Goal: Information Seeking & Learning: Learn about a topic

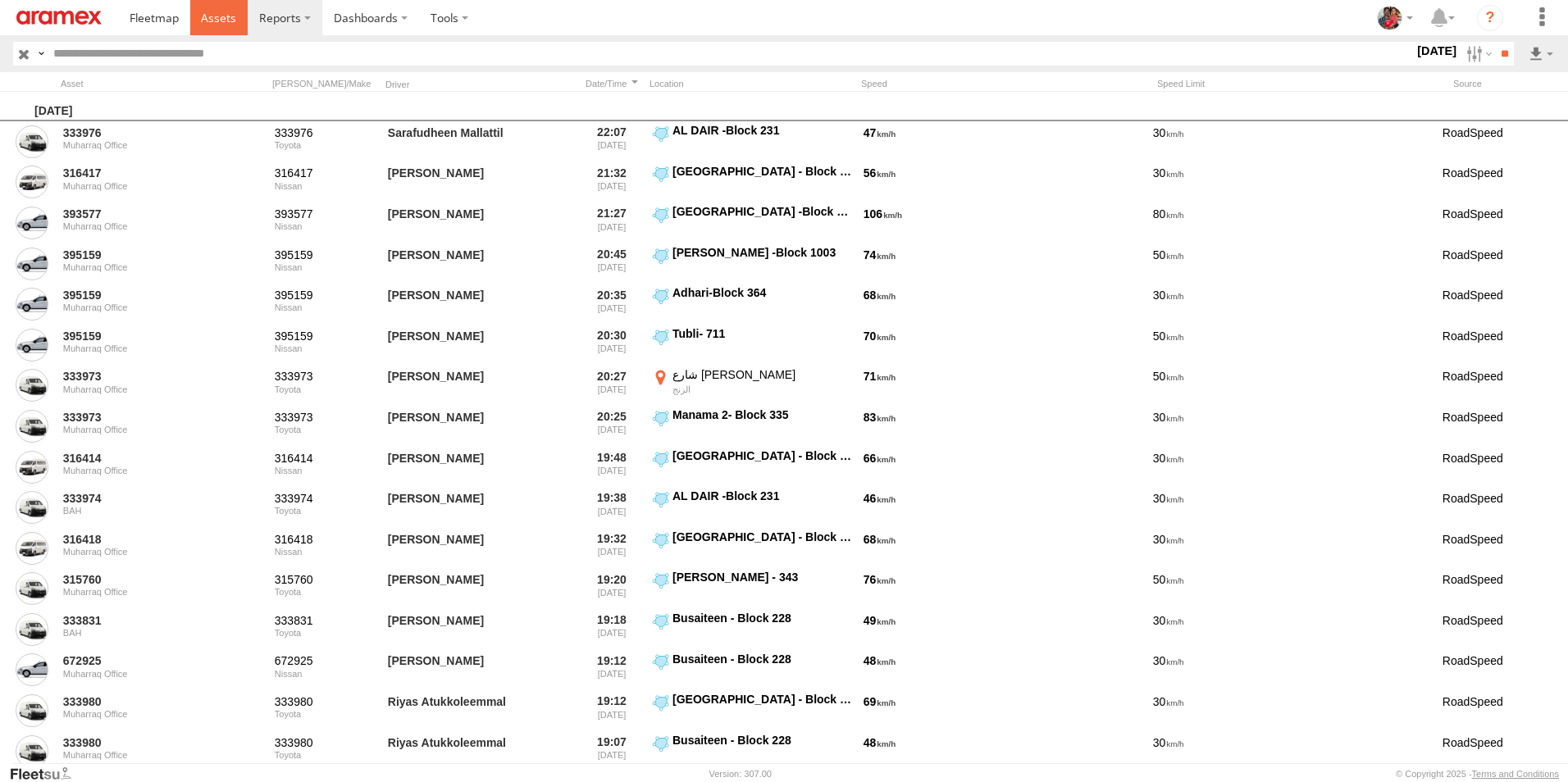
click at [209, 14] on span at bounding box center [217, 18] width 35 height 16
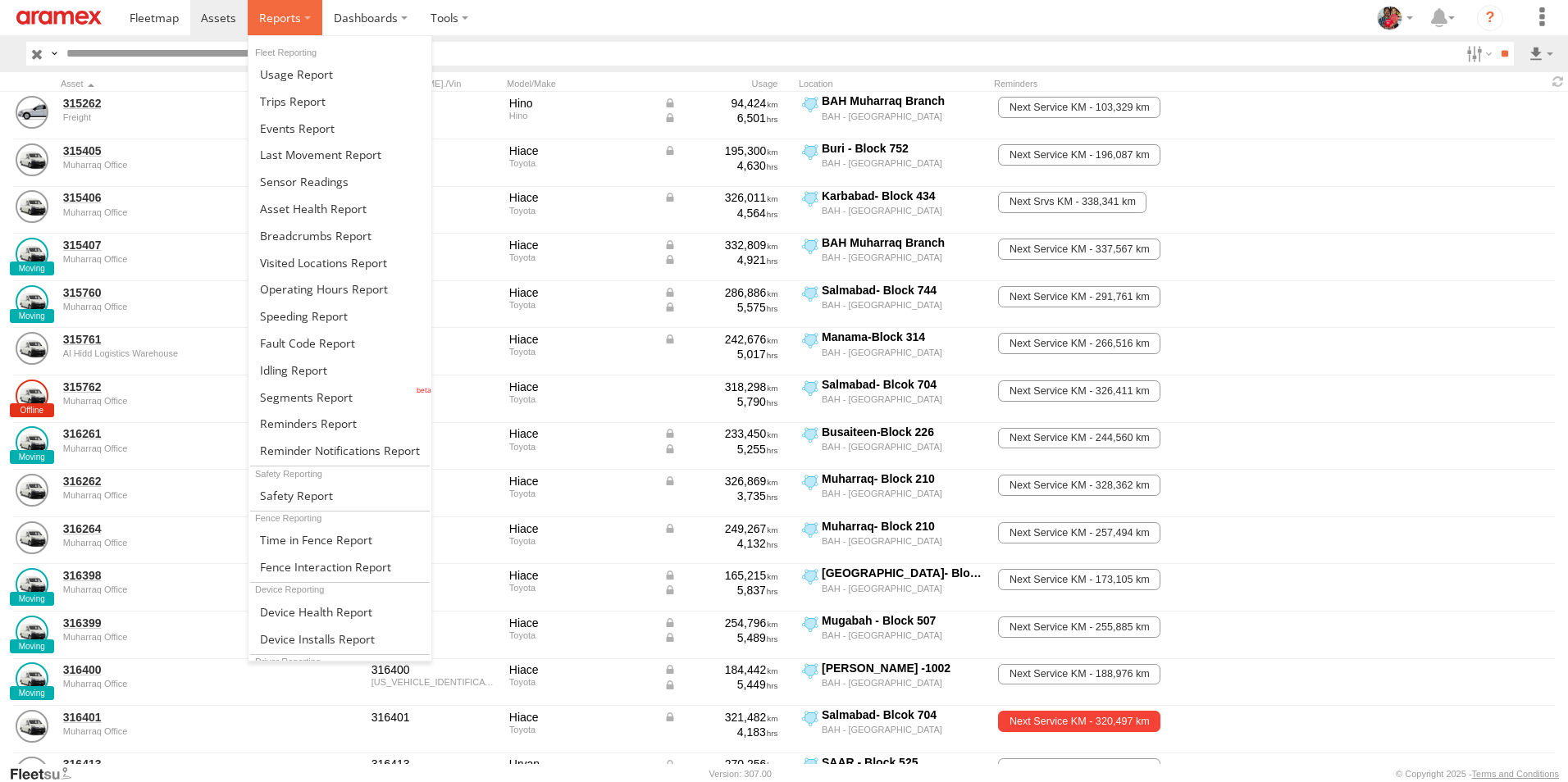
click at [274, 13] on span at bounding box center [280, 18] width 42 height 16
click at [288, 396] on span at bounding box center [306, 398] width 93 height 16
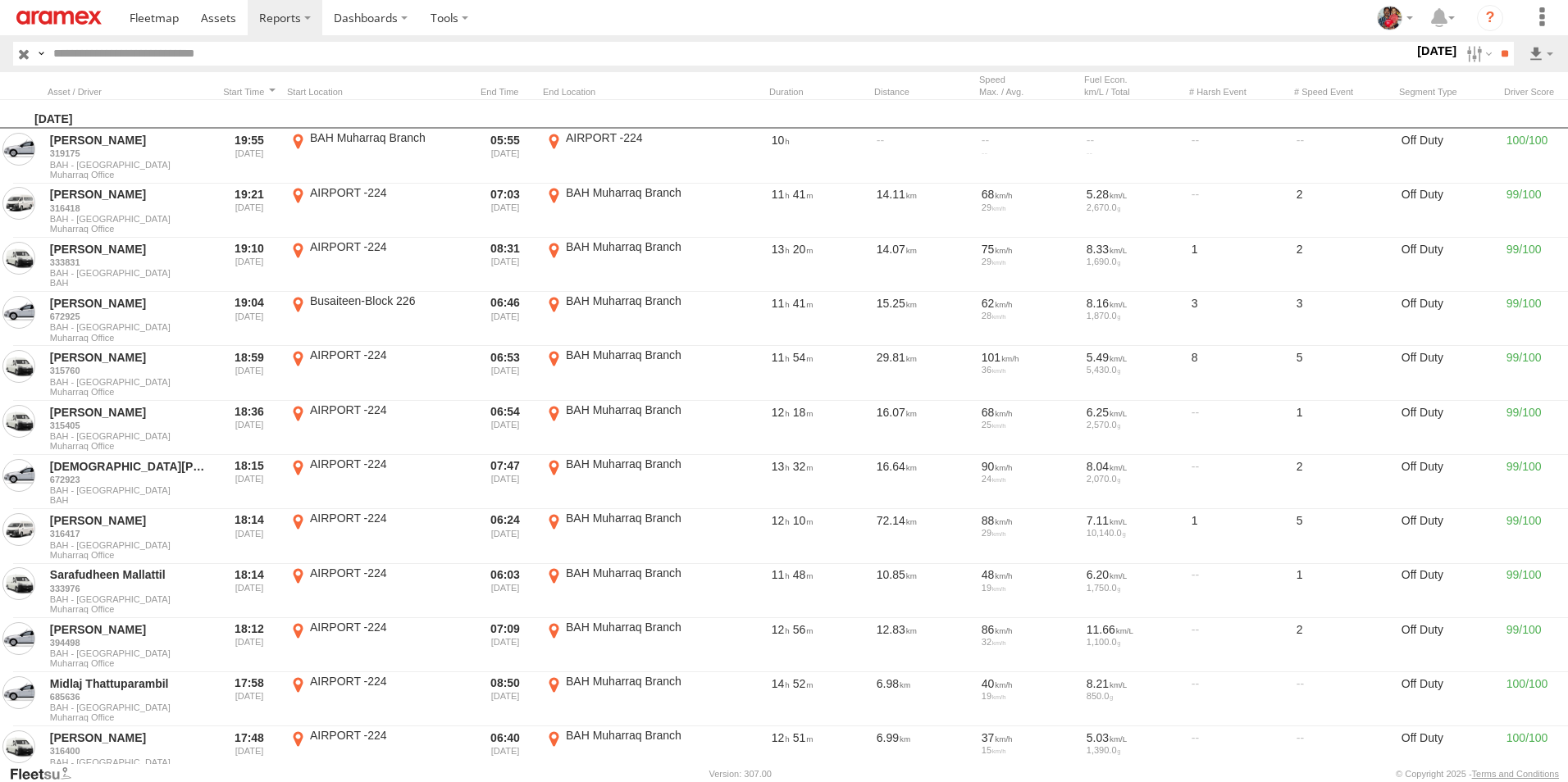
click at [1413, 51] on label "13 Sep 25" at bounding box center [1436, 51] width 46 height 18
click at [0, 0] on label at bounding box center [0, 0] width 0 height 0
click at [0, 0] on span "Off Duty" at bounding box center [0, 0] width 0 height 0
click at [1501, 53] on input "**" at bounding box center [1504, 54] width 19 height 24
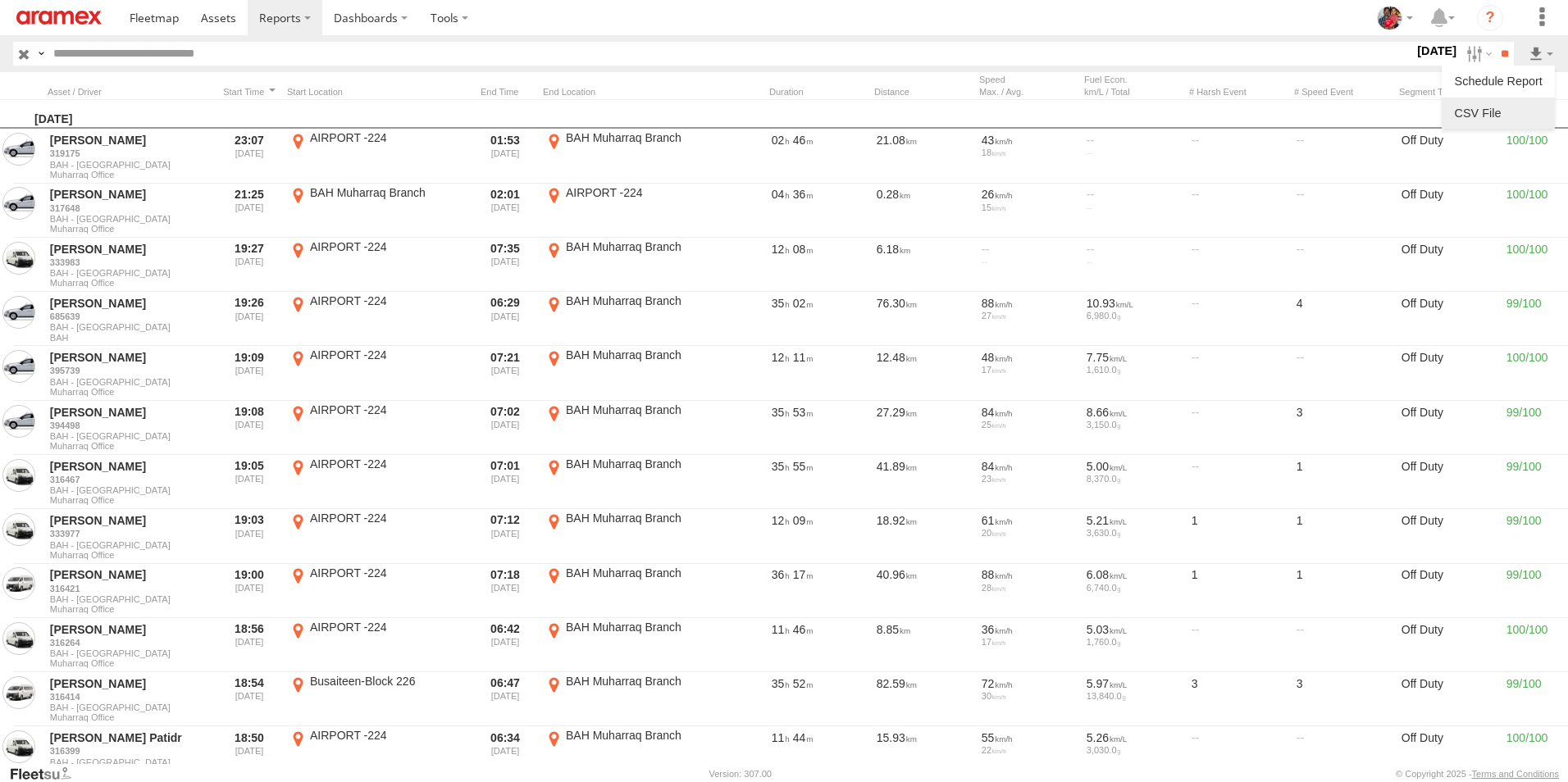
click at [1496, 110] on link at bounding box center [1498, 113] width 100 height 25
click at [1097, 15] on section at bounding box center [840, 17] width 1445 height 35
click at [1413, 50] on label "11 Sep 25" at bounding box center [1436, 51] width 46 height 18
click at [0, 0] on label at bounding box center [0, 0] width 0 height 0
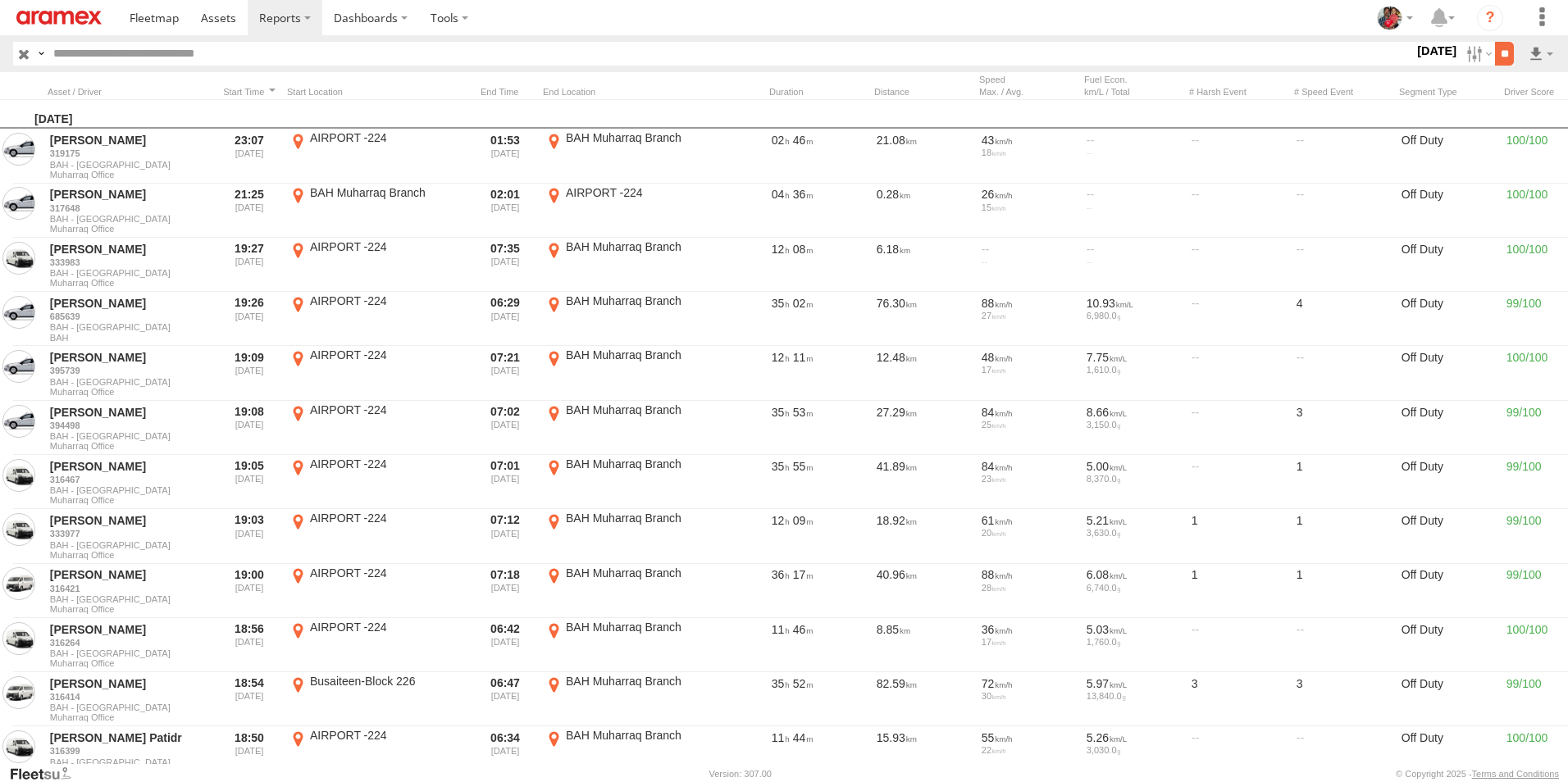
click at [1501, 53] on input "**" at bounding box center [1504, 54] width 19 height 24
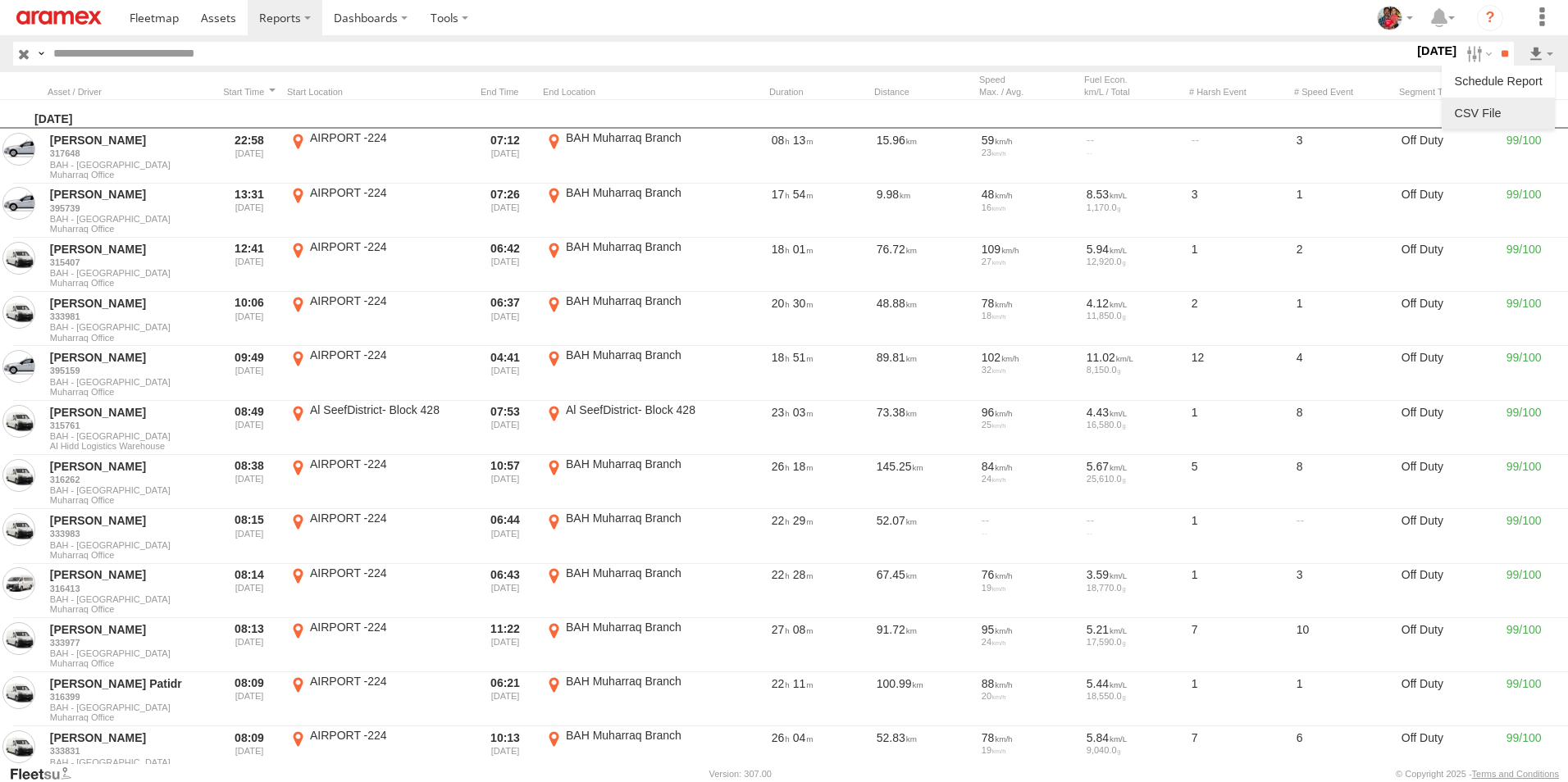
click at [1516, 109] on link at bounding box center [1498, 113] width 100 height 25
click at [1120, 11] on section at bounding box center [840, 17] width 1445 height 35
click at [1413, 49] on label "12 Sep 25" at bounding box center [1436, 51] width 46 height 18
click at [0, 0] on label at bounding box center [0, 0] width 0 height 0
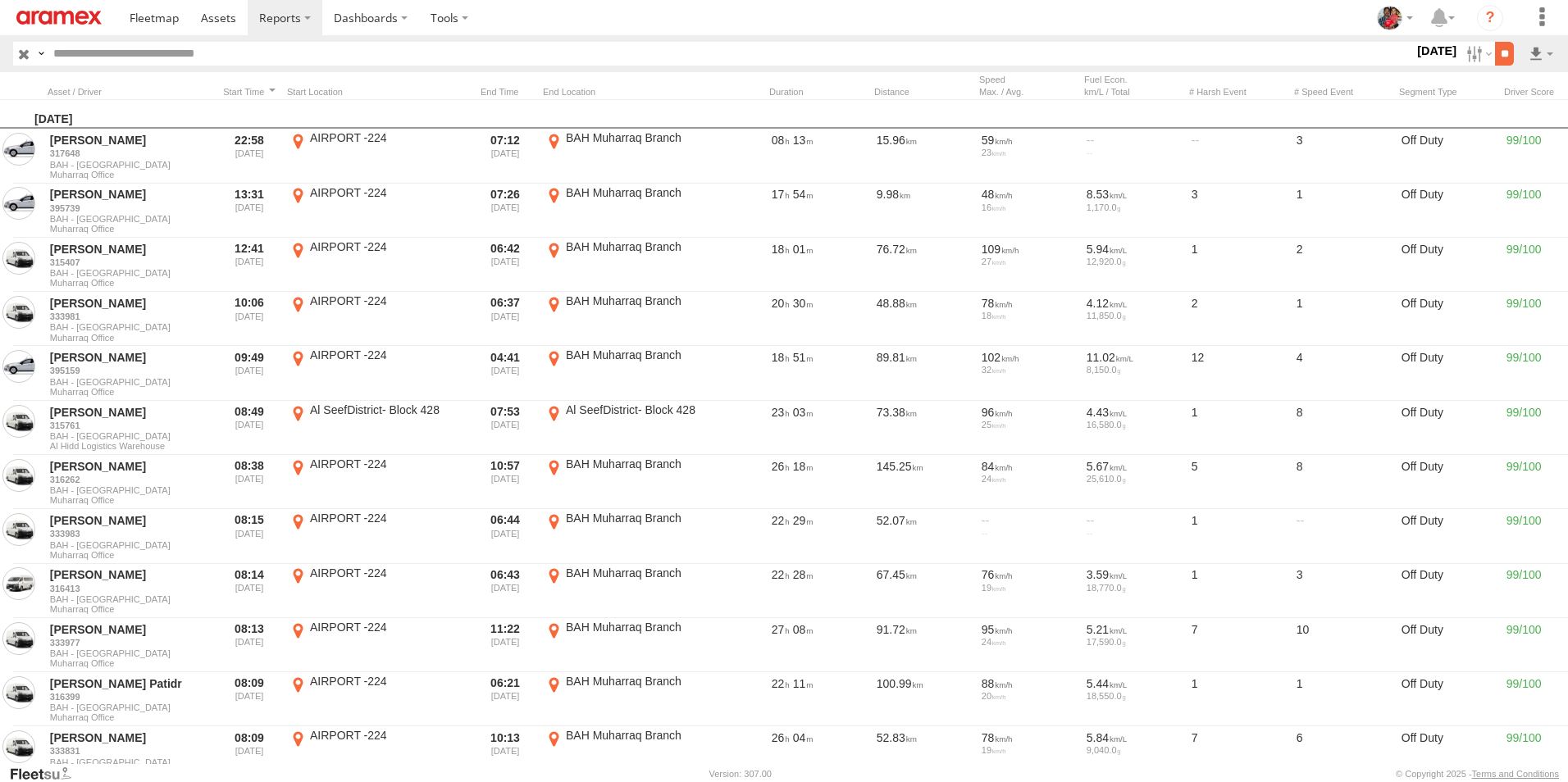
click at [1500, 53] on input "**" at bounding box center [1504, 54] width 19 height 24
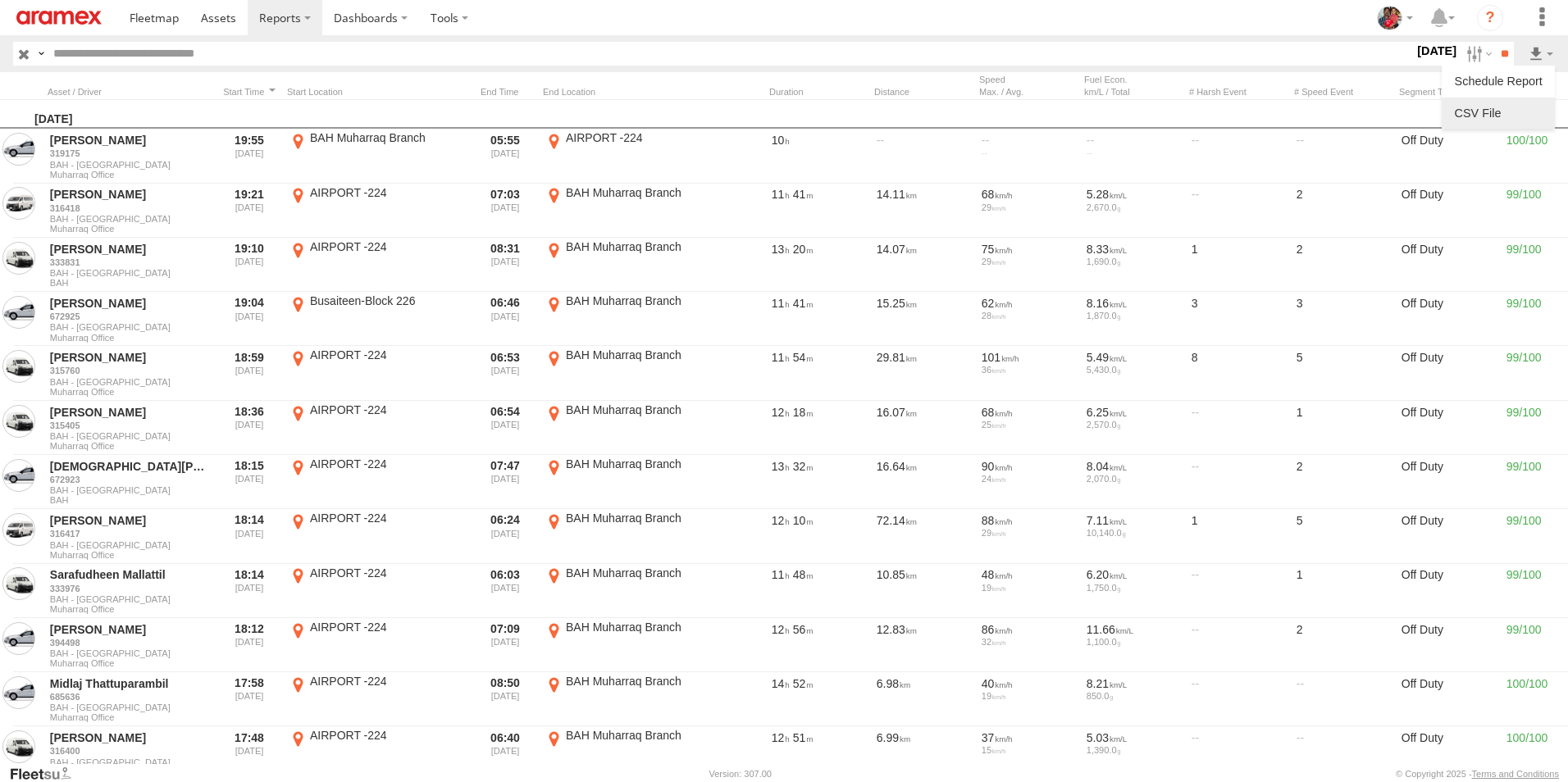
click at [1510, 109] on link at bounding box center [1498, 113] width 100 height 25
click at [1089, 8] on section at bounding box center [840, 17] width 1445 height 35
click at [1500, 52] on input "**" at bounding box center [1504, 54] width 19 height 24
click at [1510, 110] on link at bounding box center [1498, 113] width 100 height 25
click at [218, 17] on span at bounding box center [217, 18] width 35 height 16
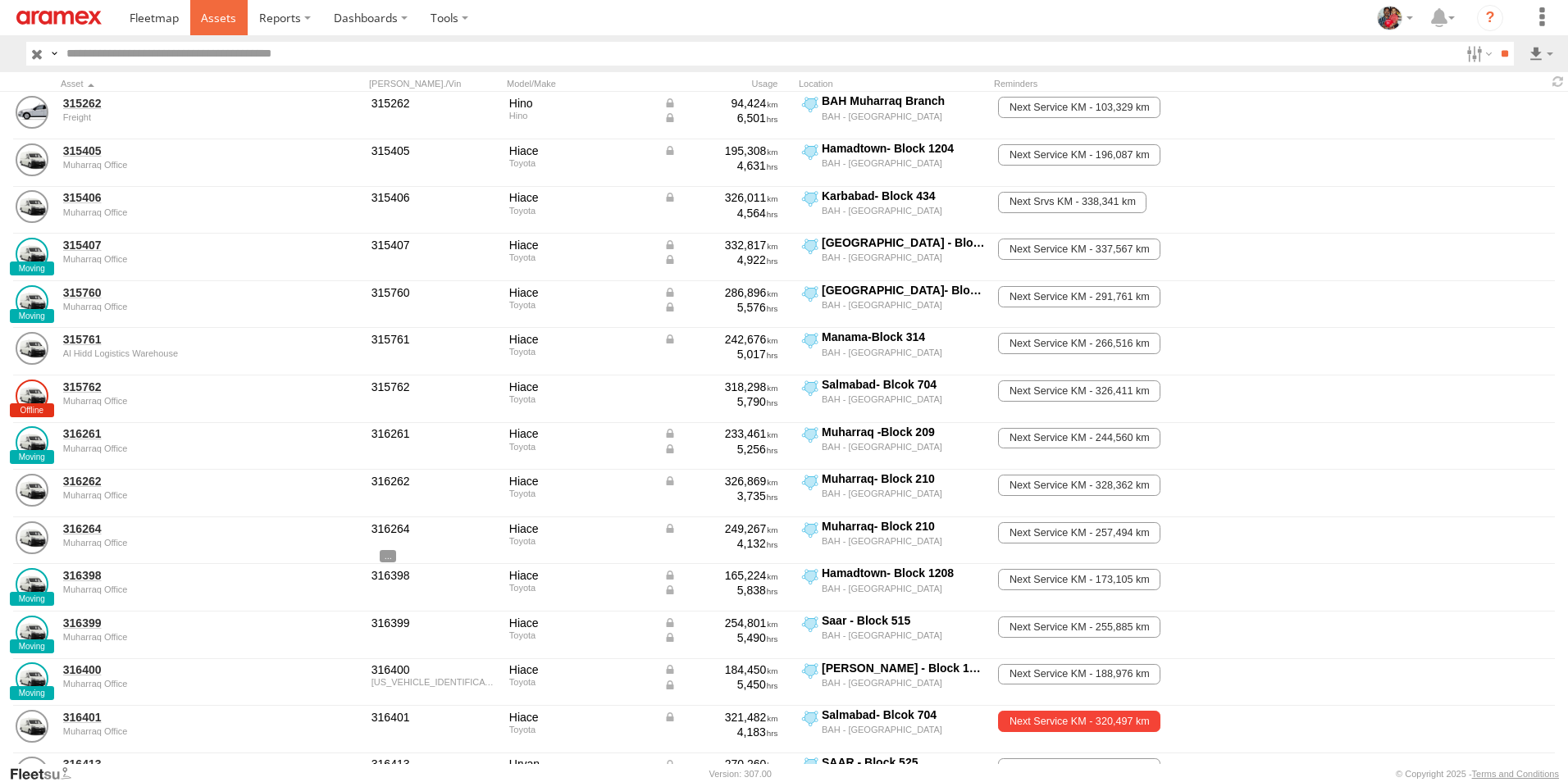
click at [217, 15] on span at bounding box center [217, 18] width 35 height 16
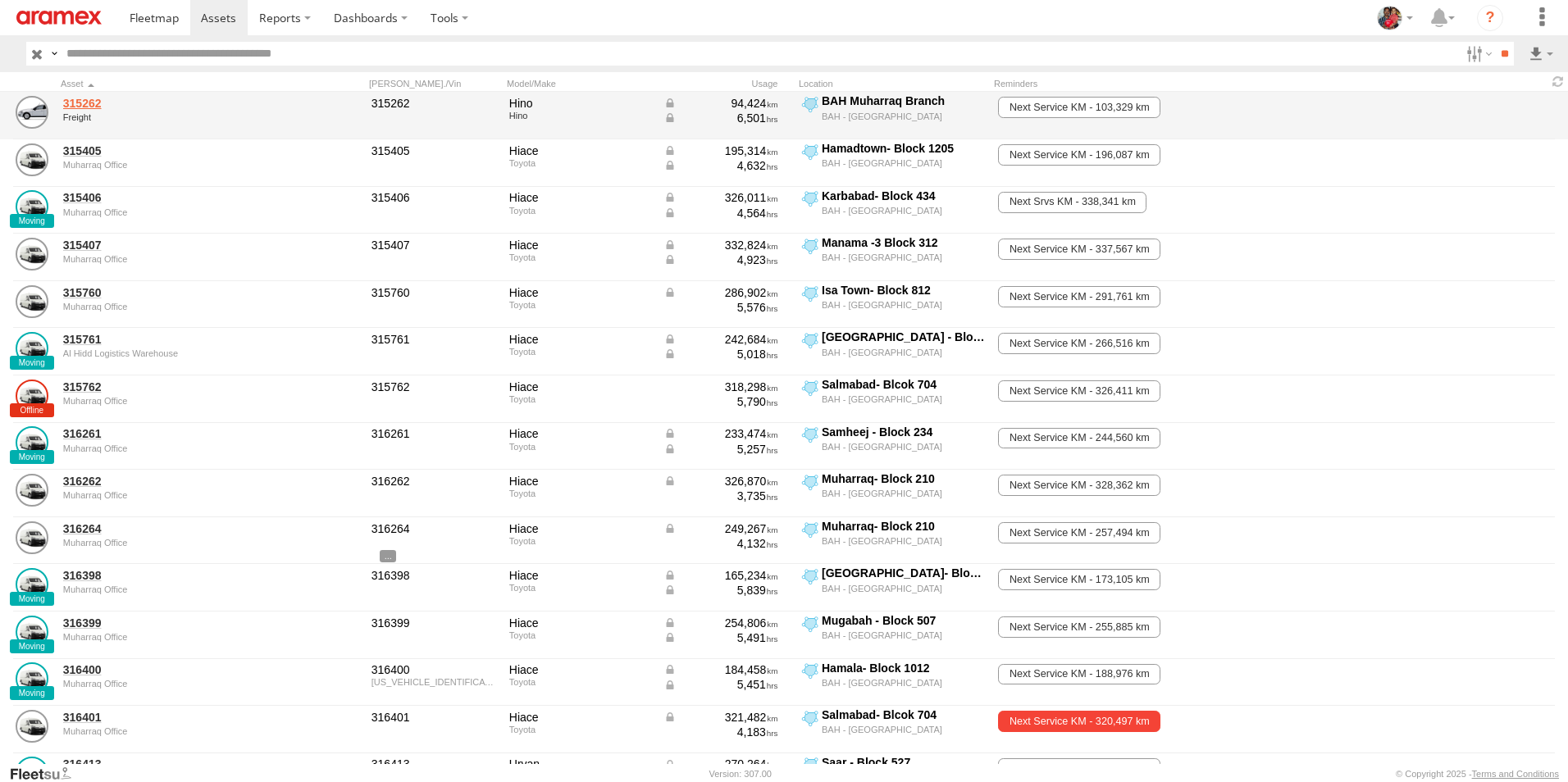
click at [83, 102] on link "315262" at bounding box center [175, 103] width 224 height 15
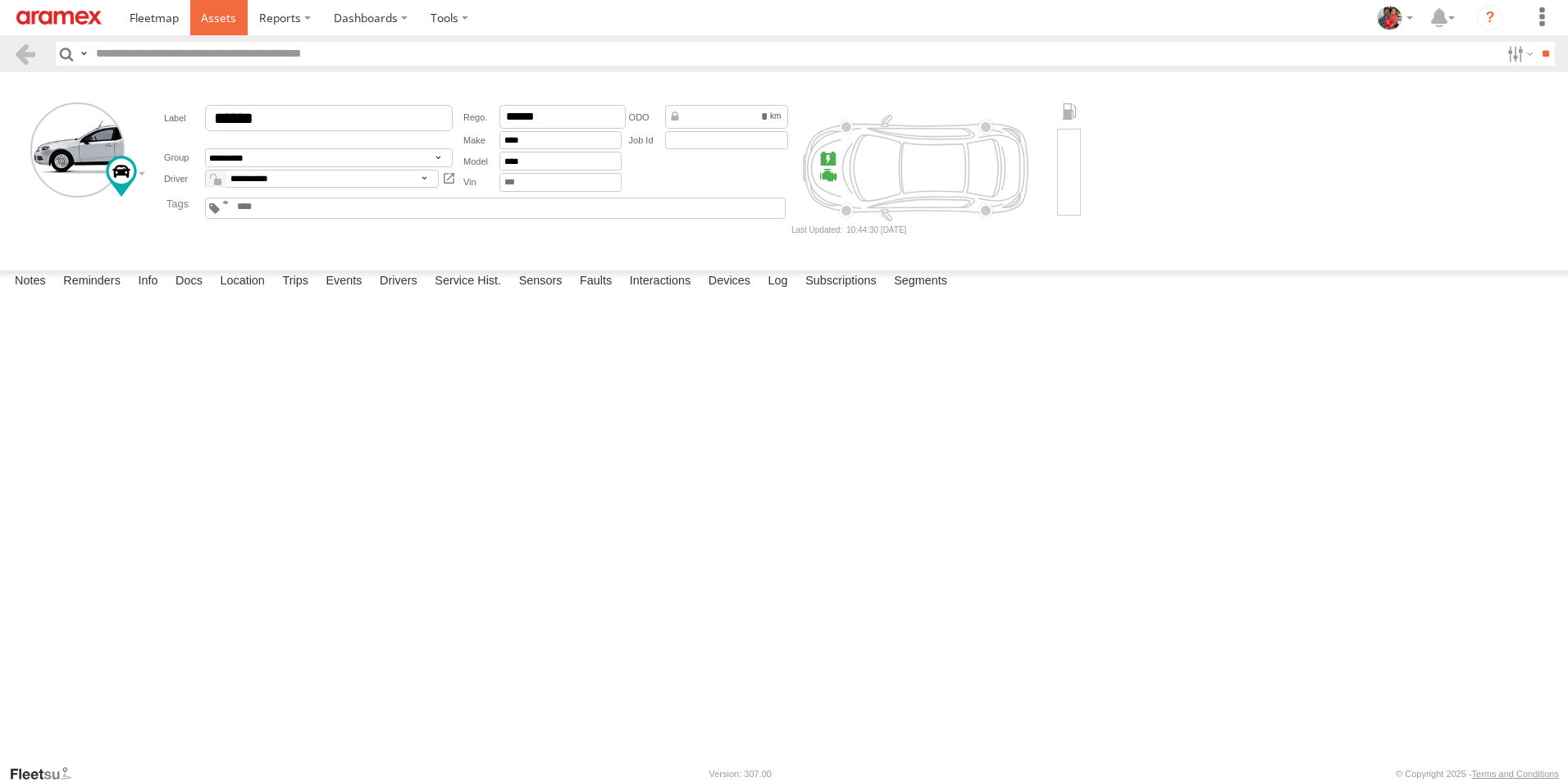
click at [218, 16] on span at bounding box center [217, 18] width 35 height 16
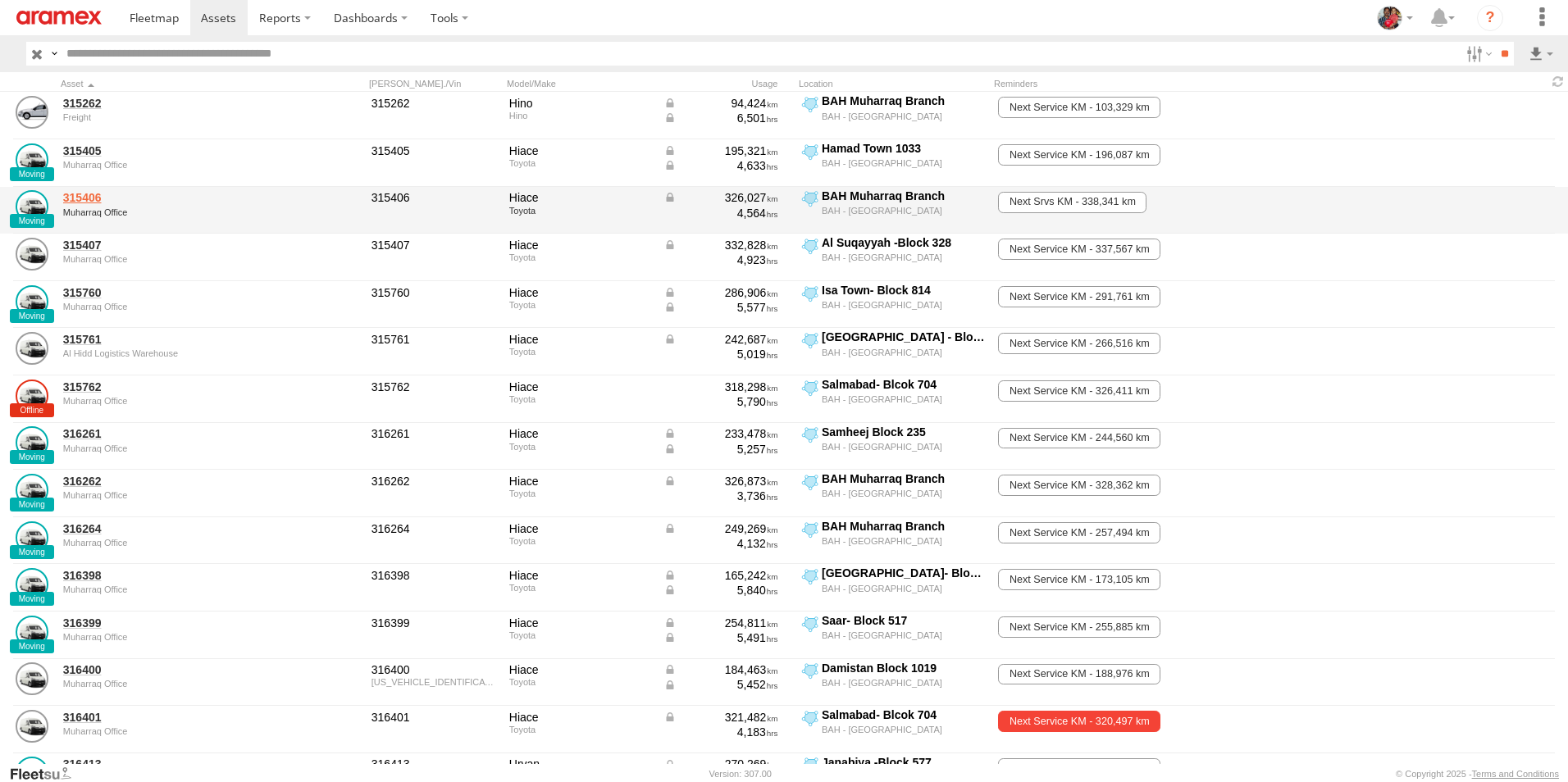
click at [85, 196] on link "315406" at bounding box center [175, 197] width 224 height 15
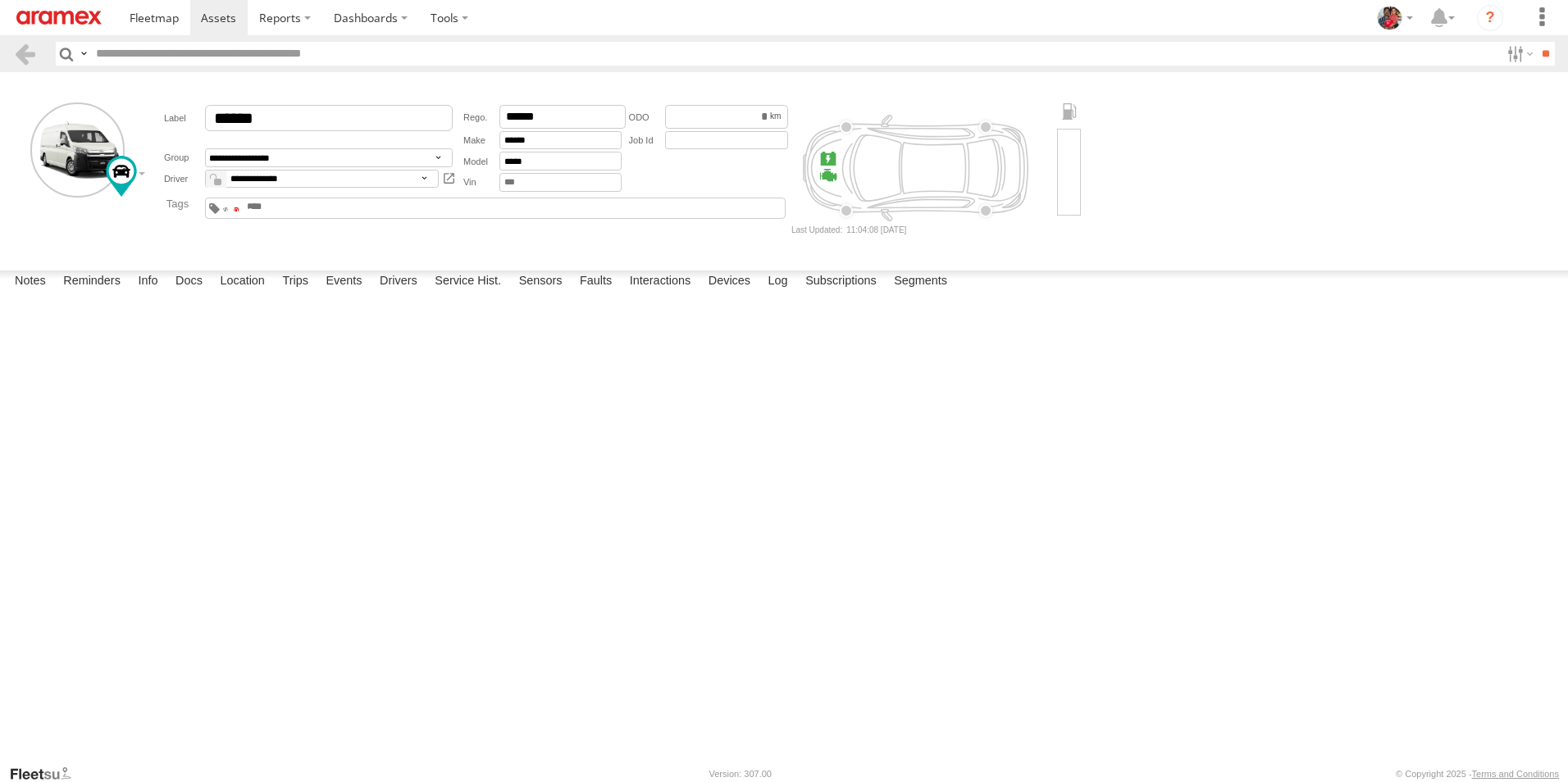
click at [239, 207] on span at bounding box center [236, 208] width 6 height 3
click at [212, 14] on span at bounding box center [217, 18] width 35 height 16
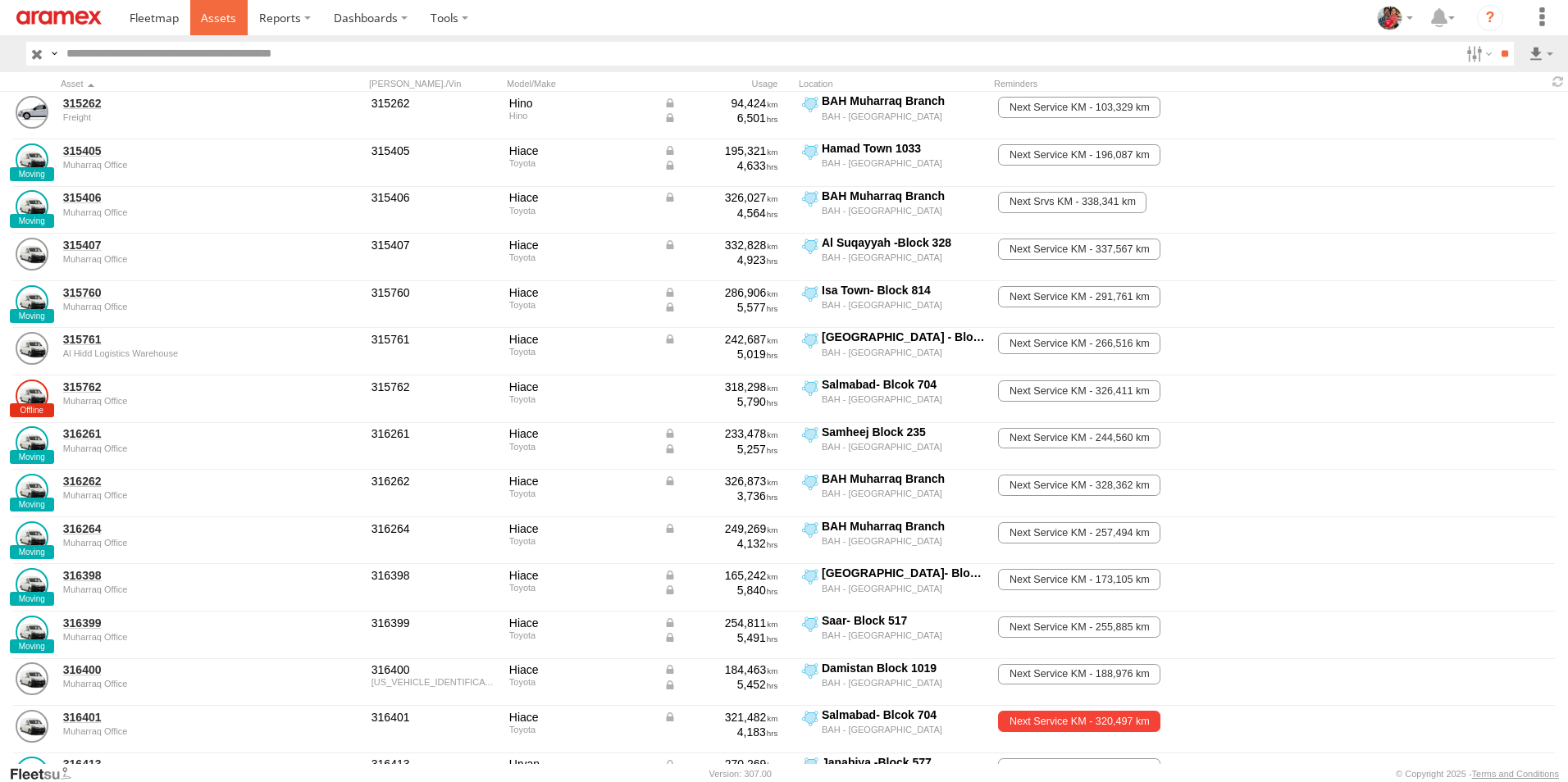
click at [218, 12] on span at bounding box center [217, 18] width 35 height 16
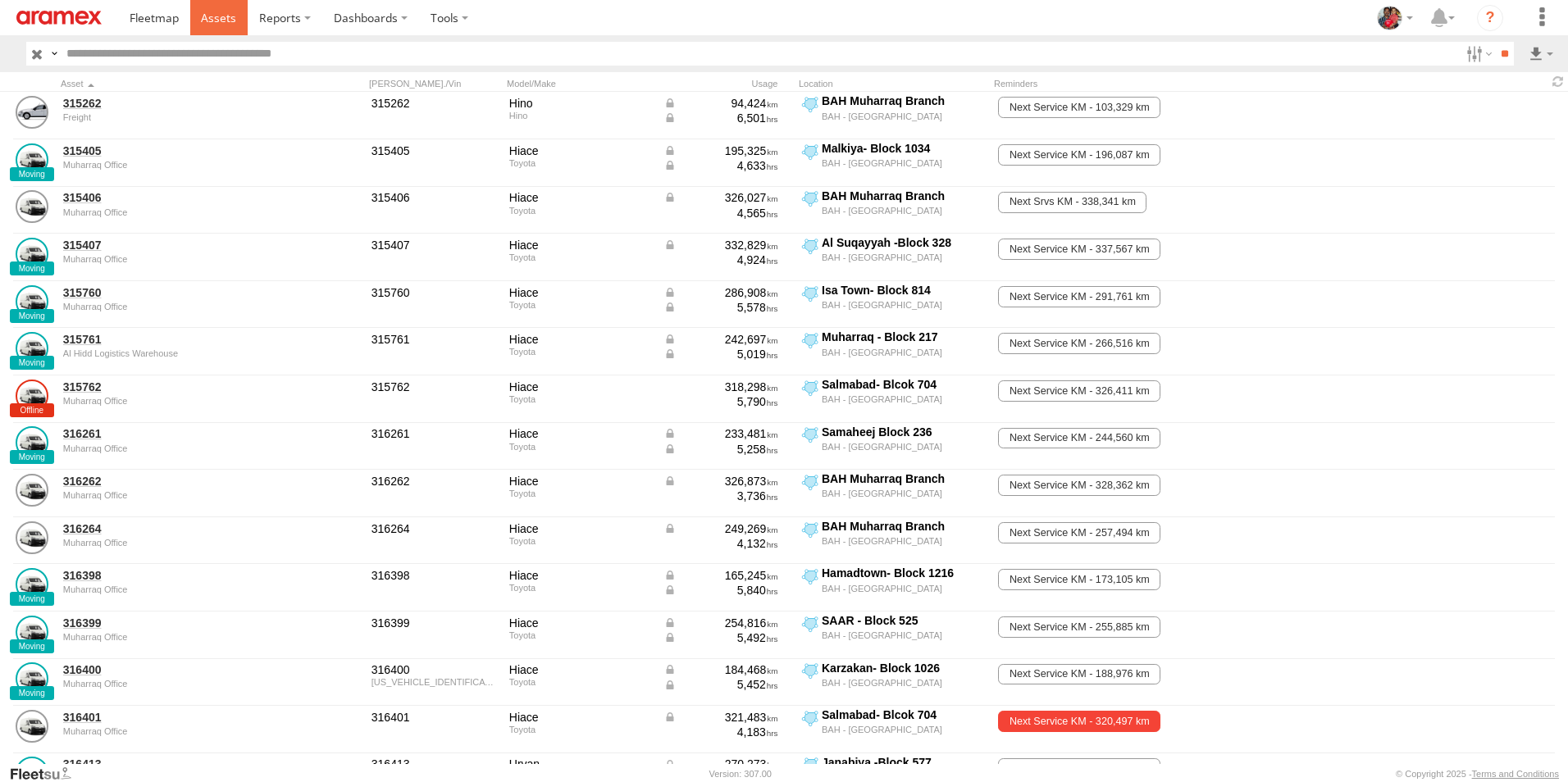
click at [214, 14] on span at bounding box center [217, 18] width 35 height 16
